Goal: Task Accomplishment & Management: Manage account settings

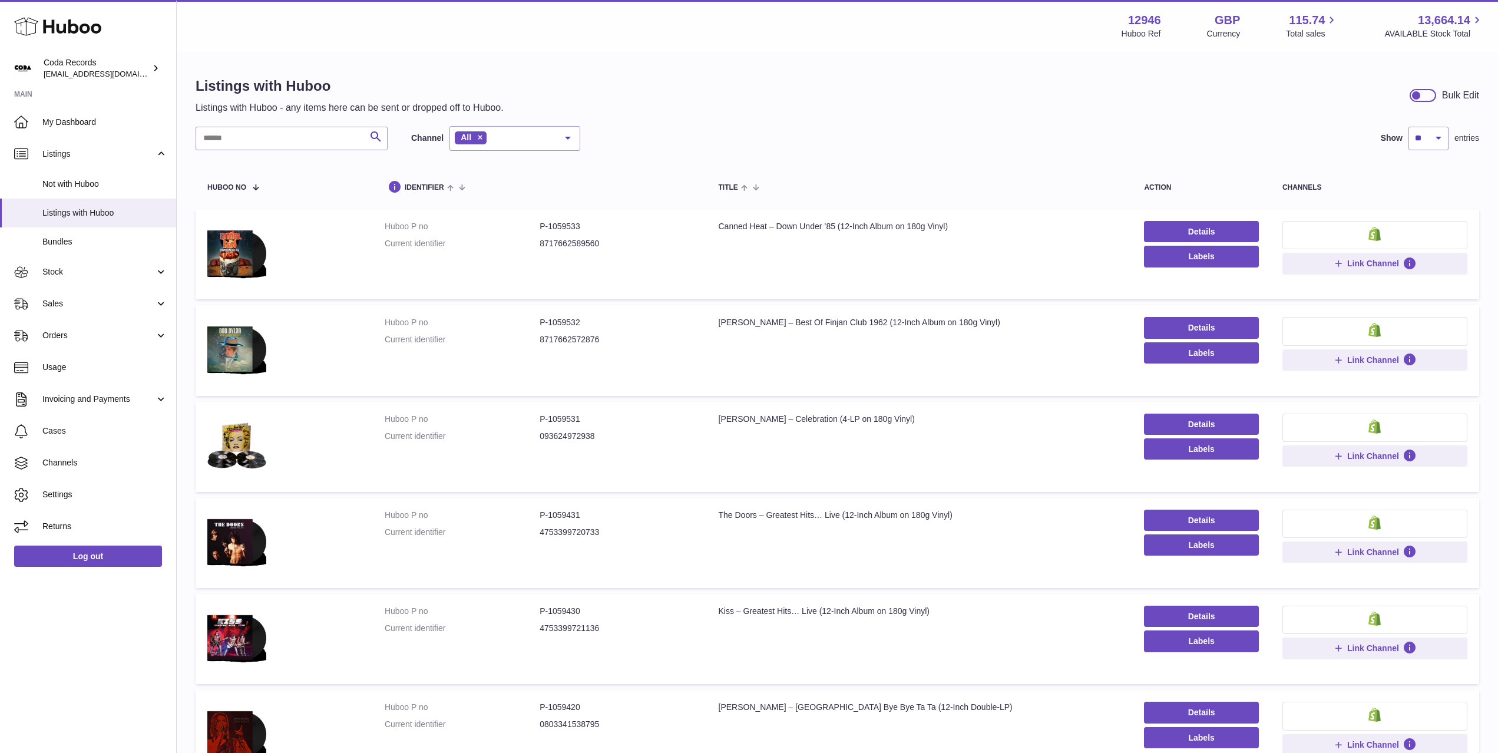
drag, startPoint x: 91, startPoint y: 276, endPoint x: 94, endPoint y: 290, distance: 14.6
click at [91, 276] on span "Stock" at bounding box center [98, 271] width 113 height 11
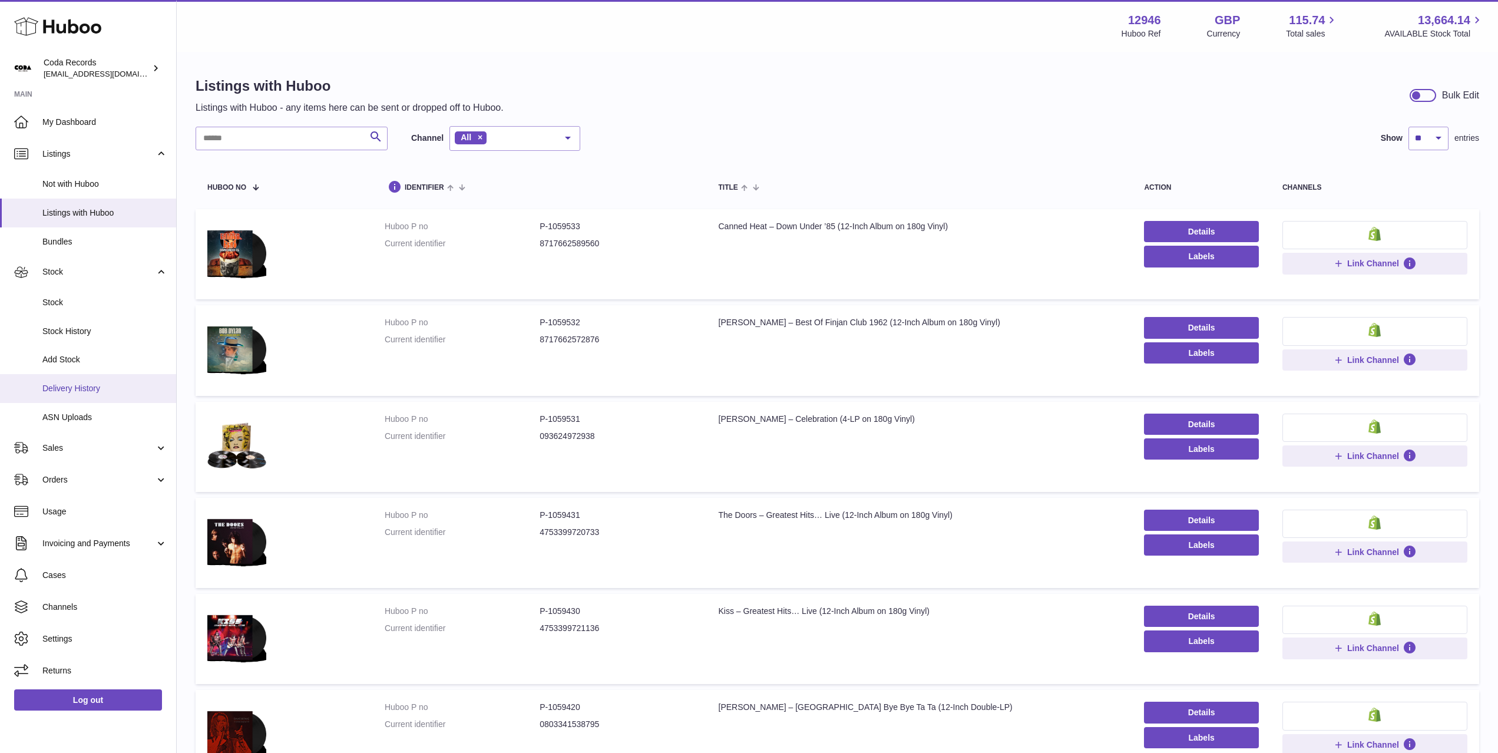
click at [112, 380] on link "Delivery History" at bounding box center [88, 388] width 176 height 29
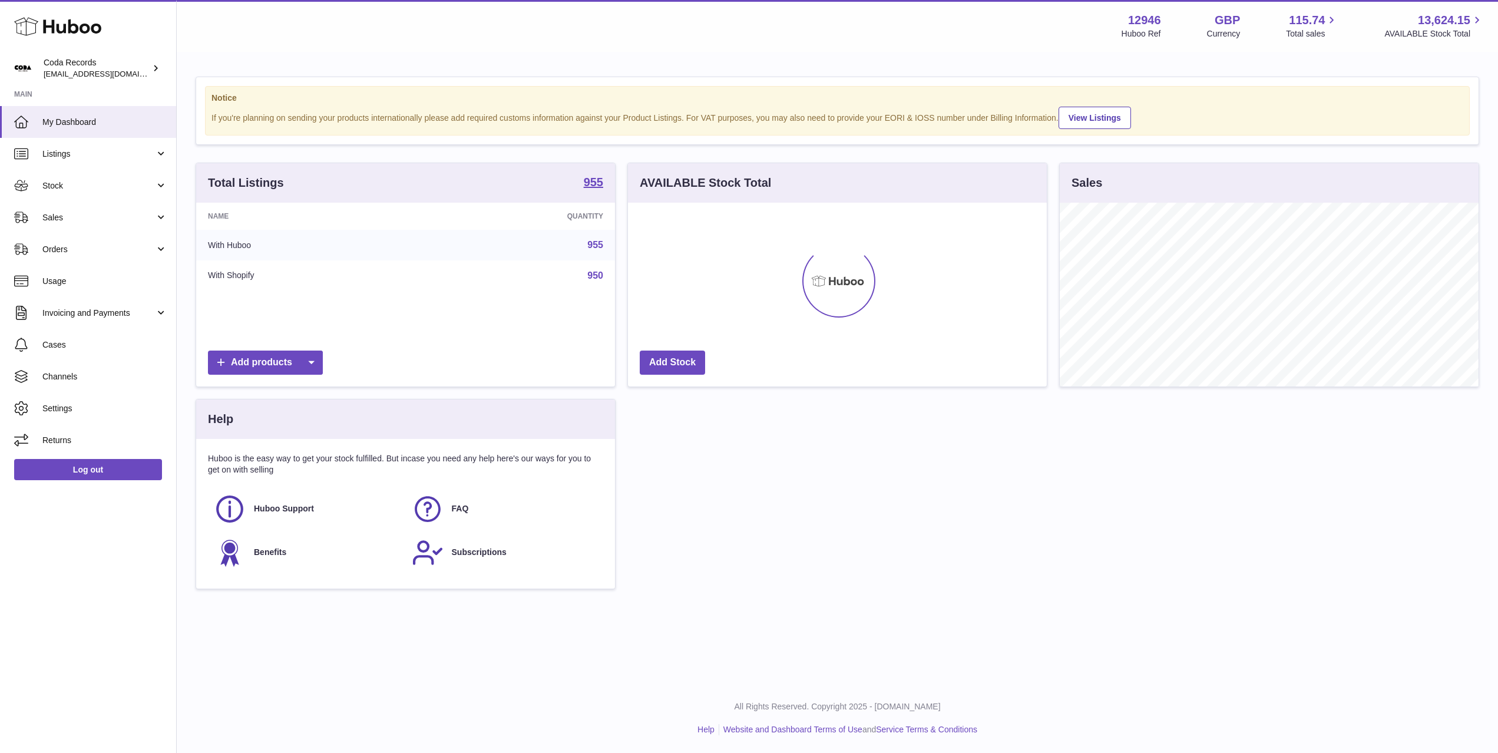
scroll to position [184, 419]
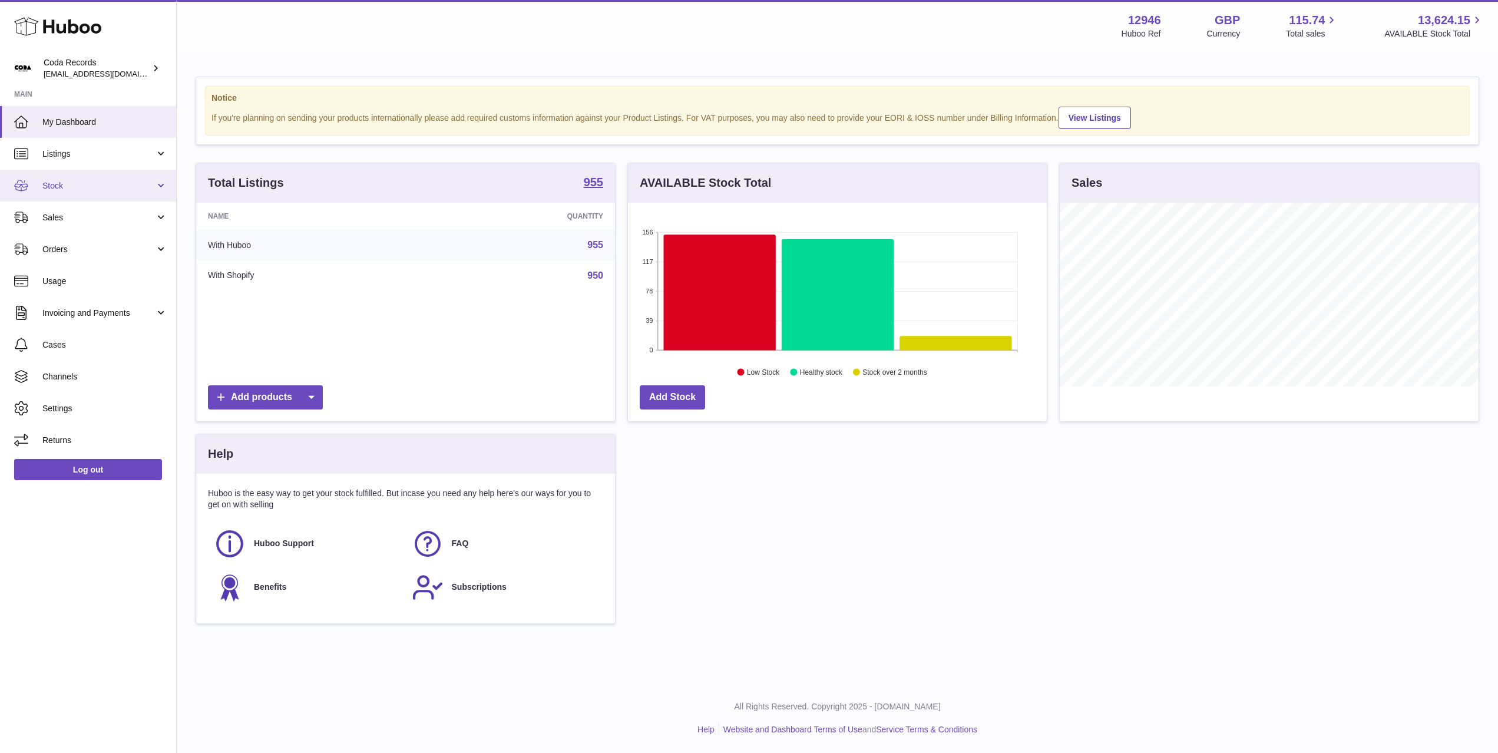
click at [77, 189] on span "Stock" at bounding box center [98, 185] width 113 height 11
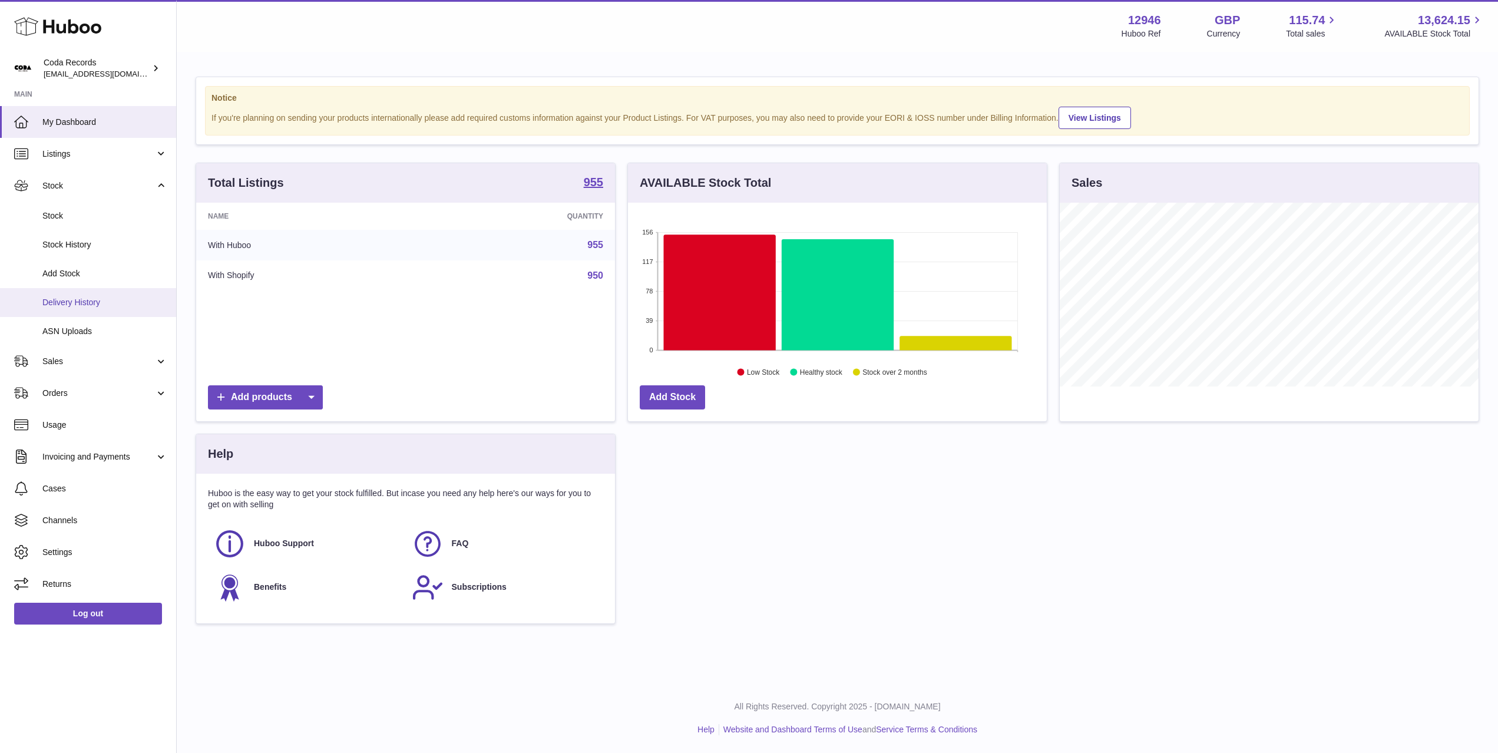
click at [107, 303] on span "Delivery History" at bounding box center [104, 302] width 125 height 11
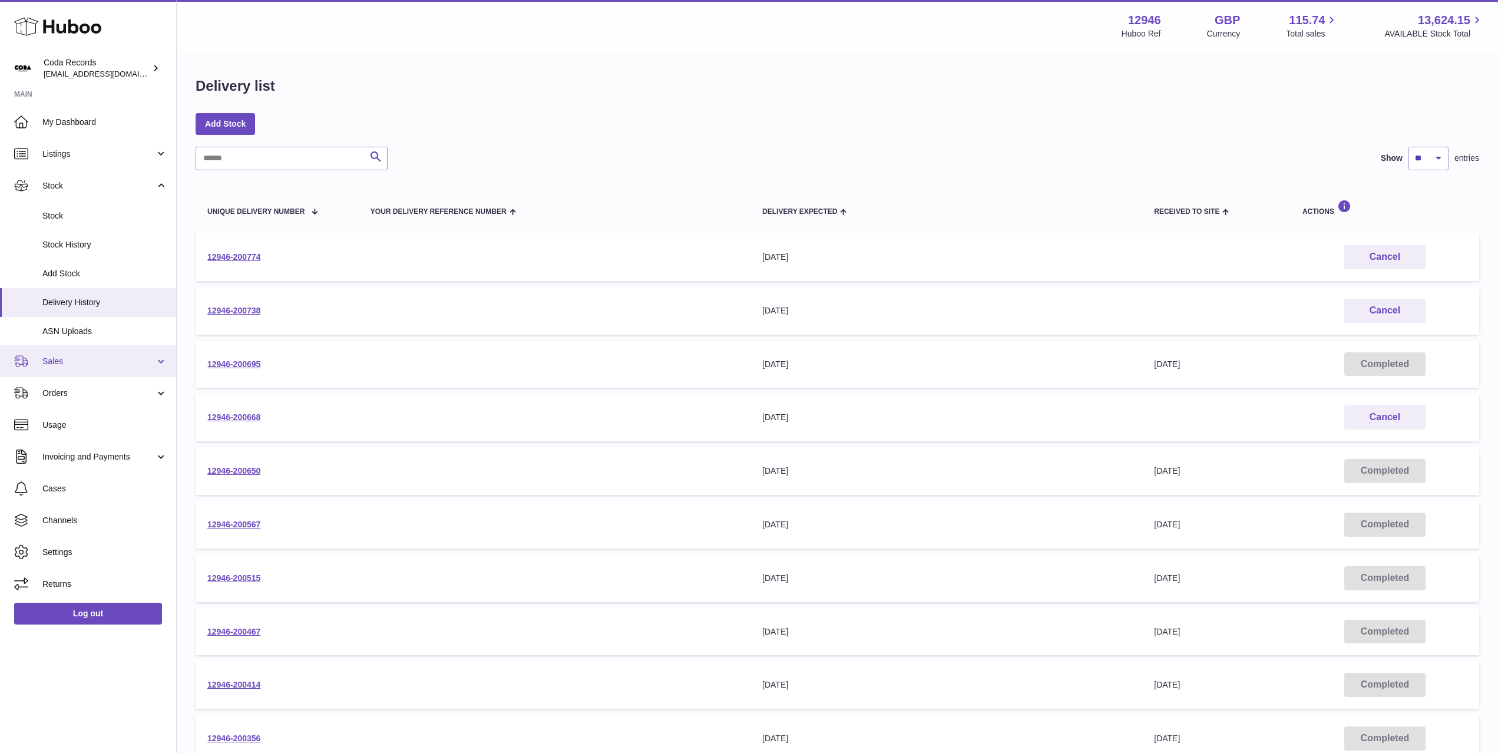
click at [49, 367] on link "Sales" at bounding box center [88, 361] width 176 height 32
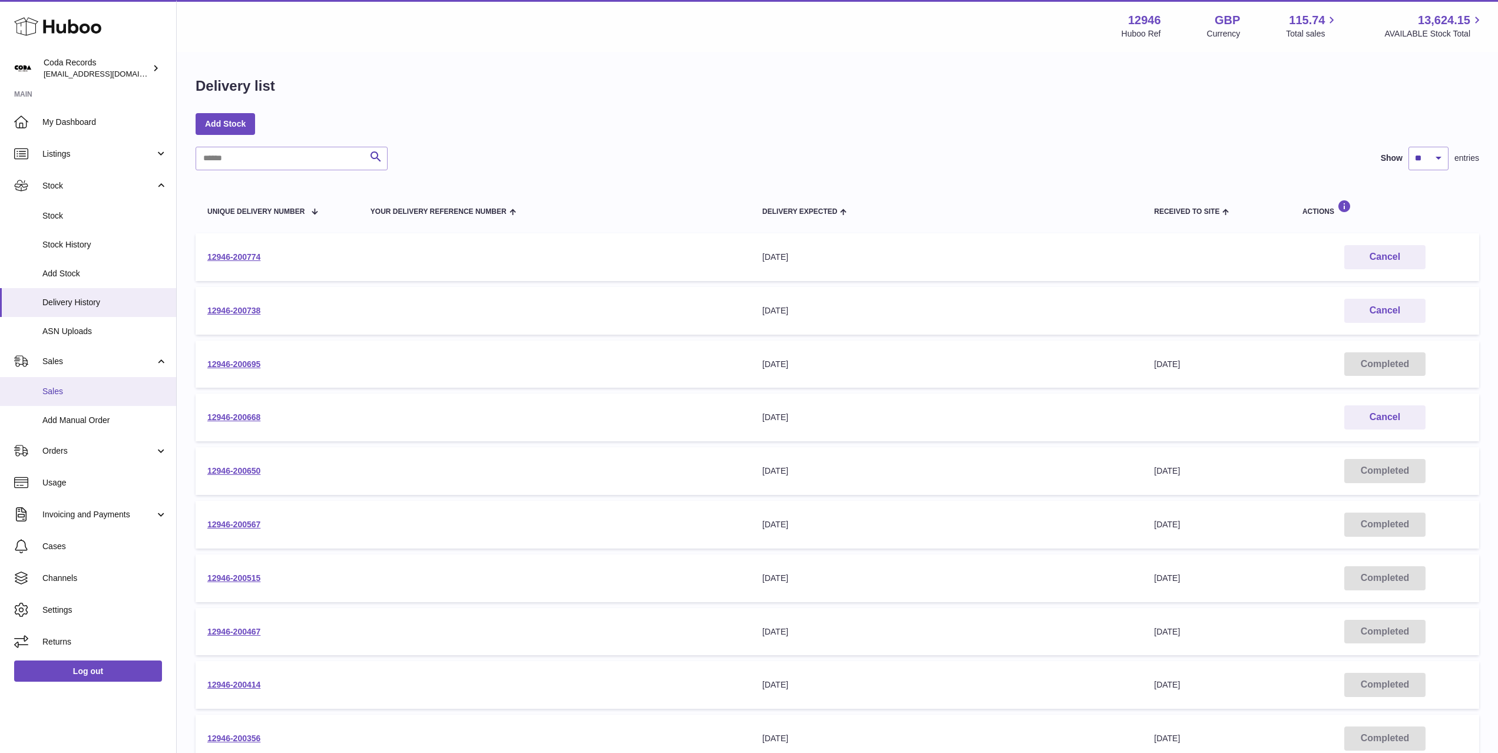
click at [79, 391] on span "Sales" at bounding box center [104, 391] width 125 height 11
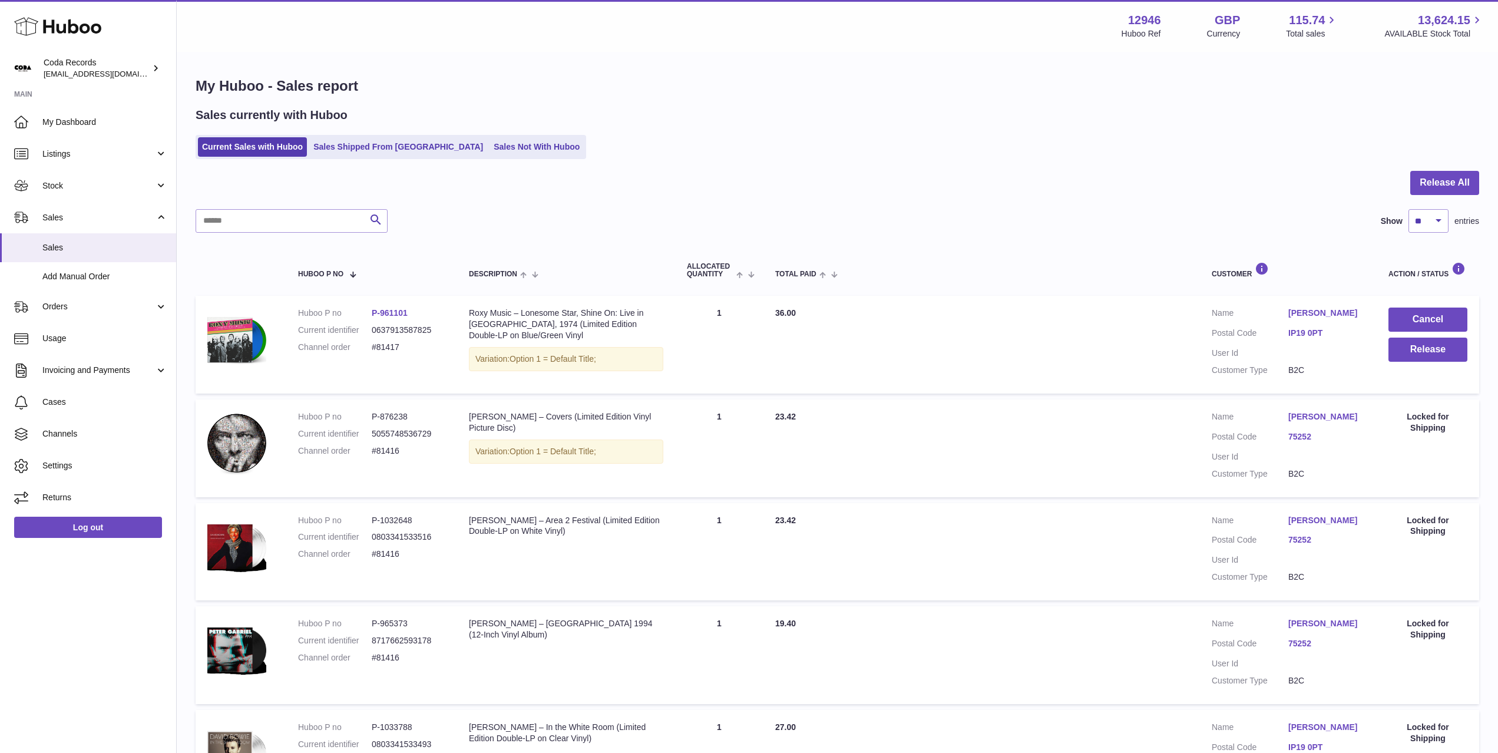
click at [1321, 312] on link "Michael Herbage" at bounding box center [1326, 313] width 77 height 11
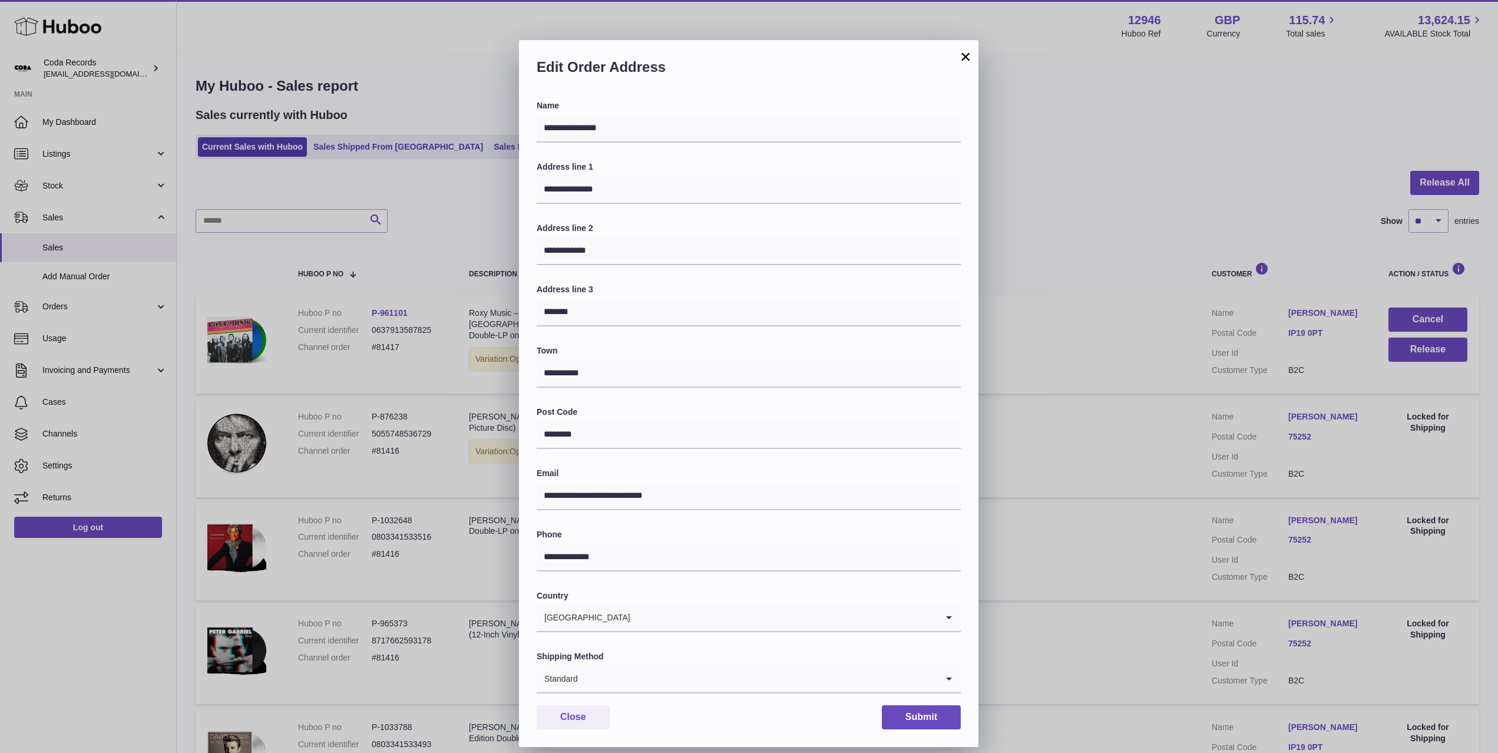
click at [1137, 354] on div "**********" at bounding box center [749, 394] width 1498 height 753
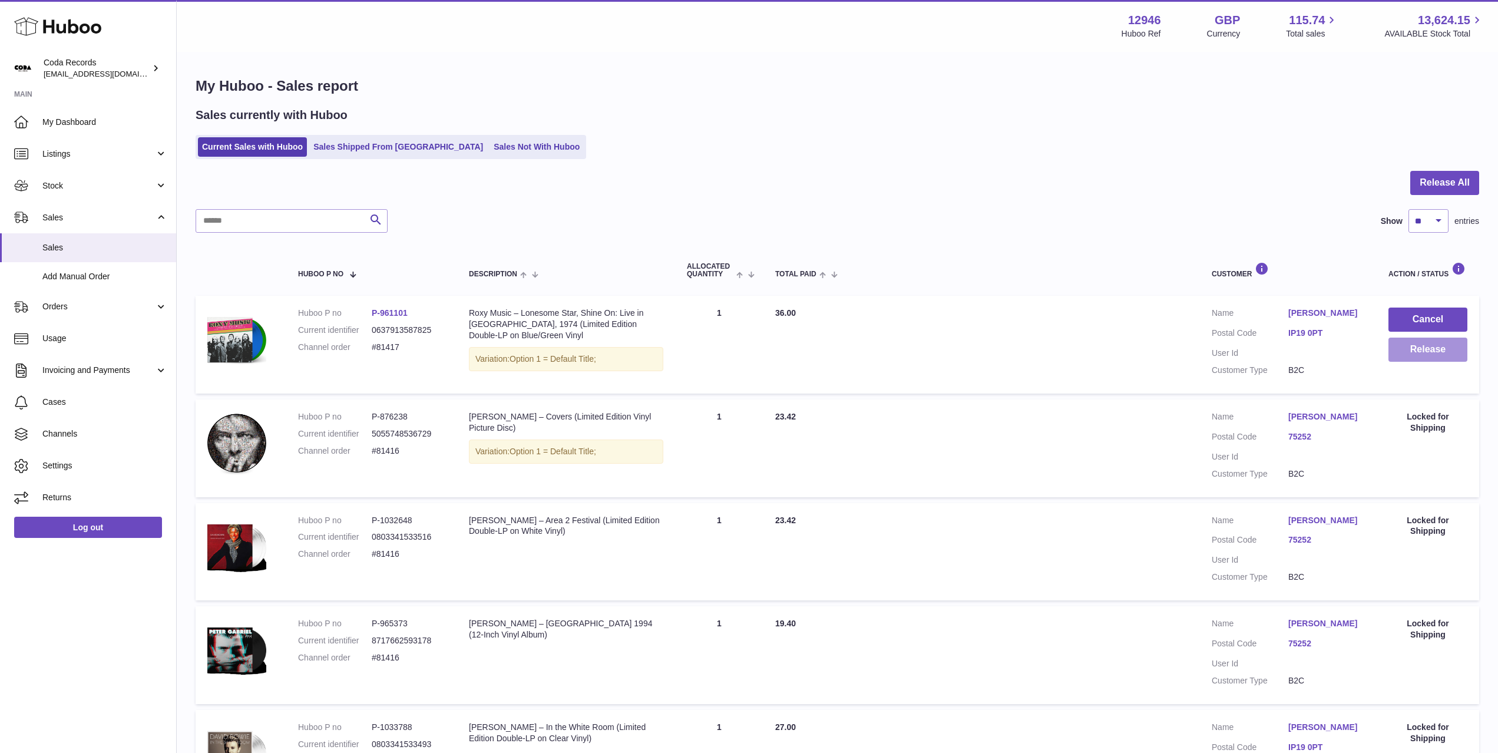
click at [1408, 356] on button "Release" at bounding box center [1428, 350] width 79 height 24
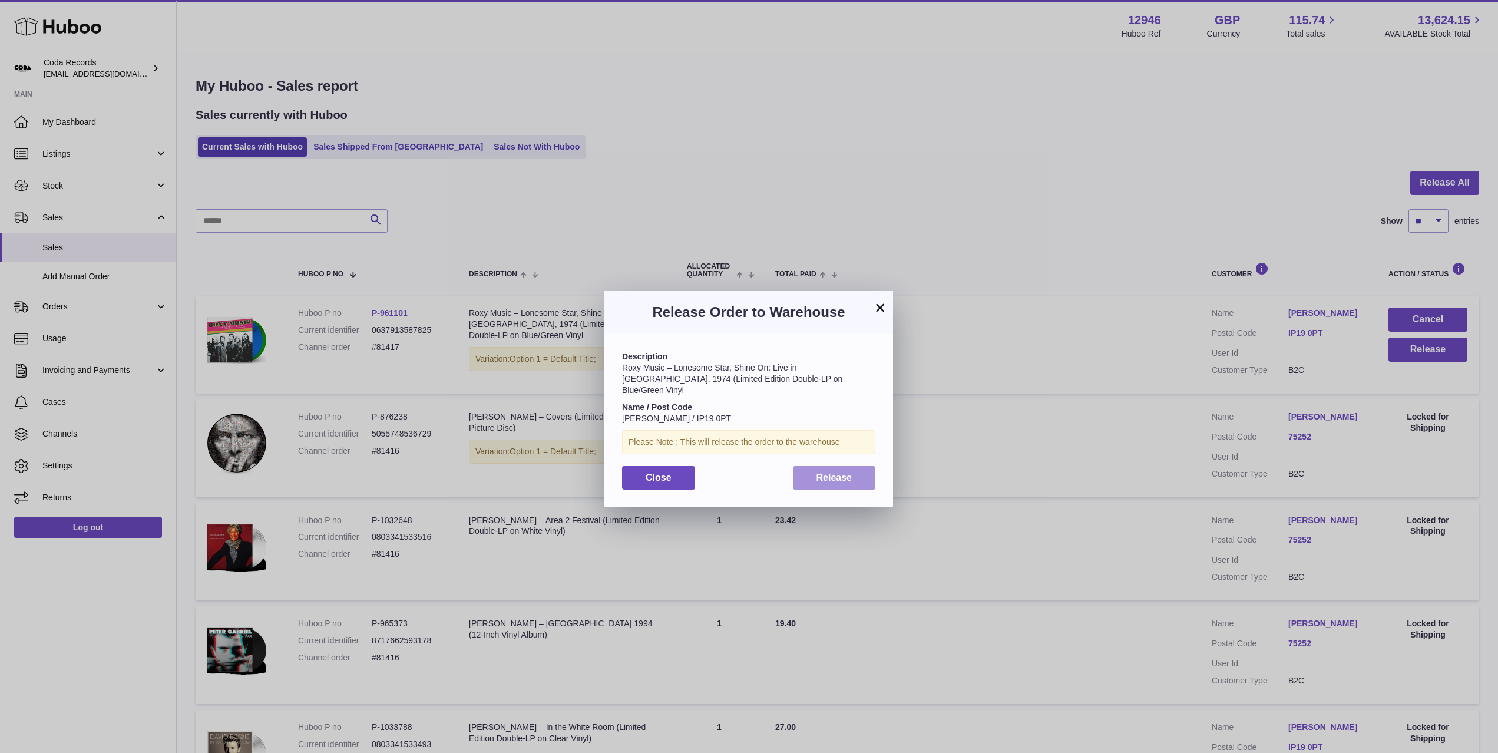
click at [862, 467] on button "Release" at bounding box center [834, 478] width 83 height 24
